Goal: Check status

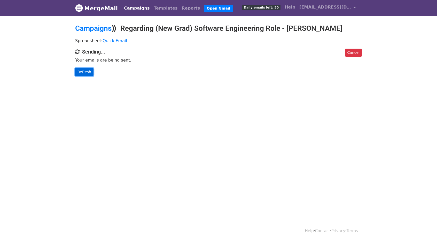
click at [85, 69] on link "Refresh" at bounding box center [84, 72] width 18 height 8
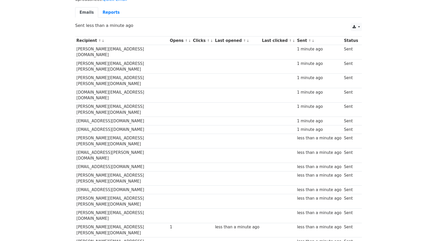
scroll to position [51, 0]
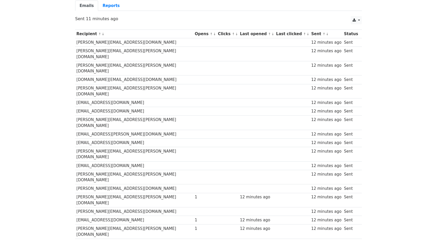
scroll to position [49, 0]
